Goal: Information Seeking & Learning: Learn about a topic

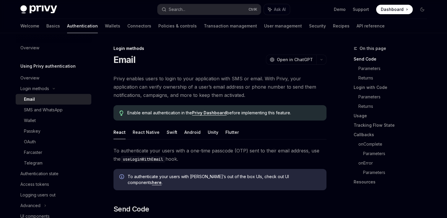
click at [401, 11] on span "Dashboard" at bounding box center [392, 10] width 23 height 6
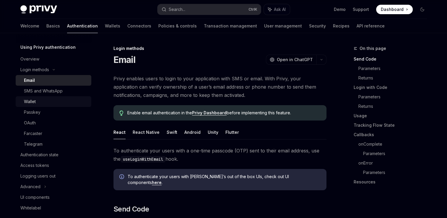
scroll to position [30, 0]
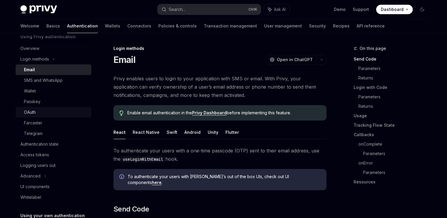
click at [48, 111] on div "OAuth" at bounding box center [56, 112] width 64 height 7
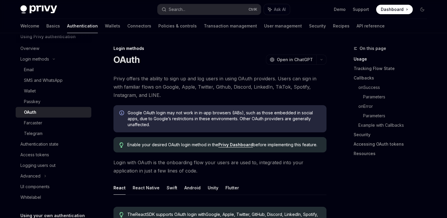
click at [233, 144] on link "Privy Dashboard" at bounding box center [235, 144] width 35 height 5
click at [36, 9] on img at bounding box center [38, 9] width 37 height 8
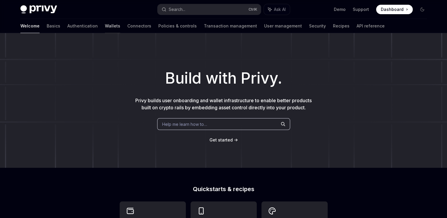
click at [105, 28] on link "Wallets" at bounding box center [112, 26] width 15 height 14
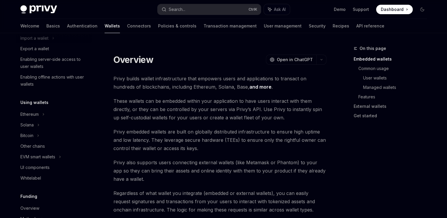
scroll to position [89, 0]
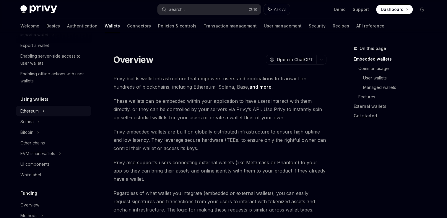
click at [39, 109] on div "Ethereum" at bounding box center [29, 111] width 18 height 7
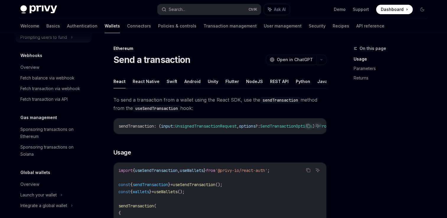
scroll to position [396, 0]
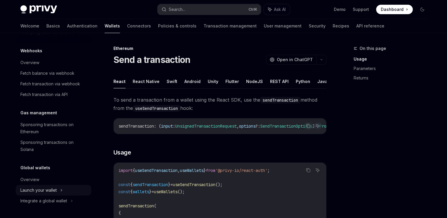
click at [44, 193] on div "Launch your wallet" at bounding box center [38, 190] width 36 height 7
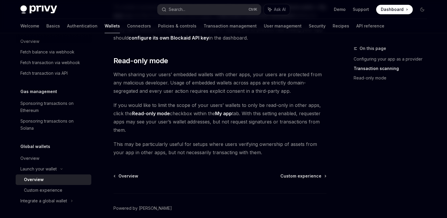
scroll to position [559, 0]
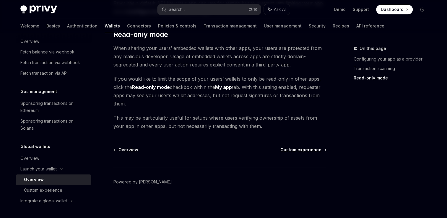
click at [319, 149] on span "Custom experience" at bounding box center [300, 150] width 41 height 6
type textarea "*"
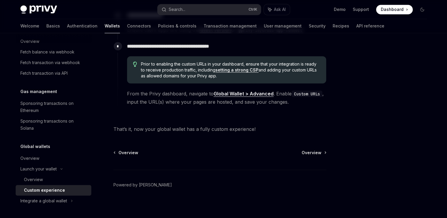
scroll to position [1088, 0]
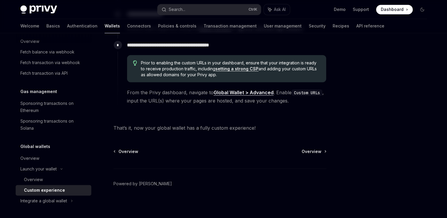
click at [395, 10] on span "Dashboard" at bounding box center [392, 10] width 23 height 6
